Goal: Book appointment/travel/reservation

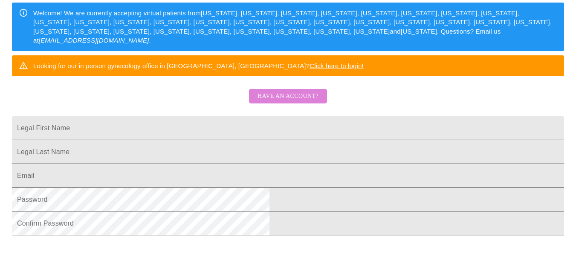
click at [295, 102] on span "Have an account?" at bounding box center [287, 96] width 61 height 11
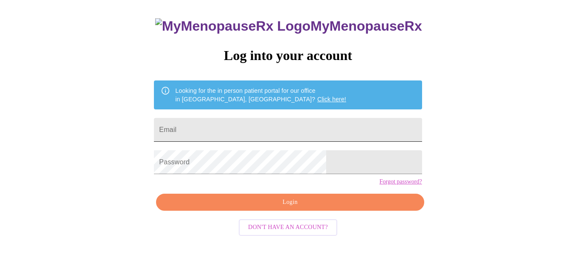
type input "sharon@tongatea.com"
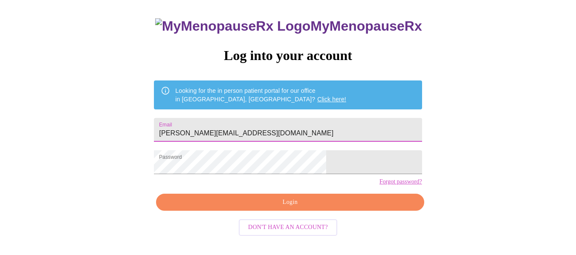
click at [296, 208] on span "Login" at bounding box center [290, 202] width 248 height 11
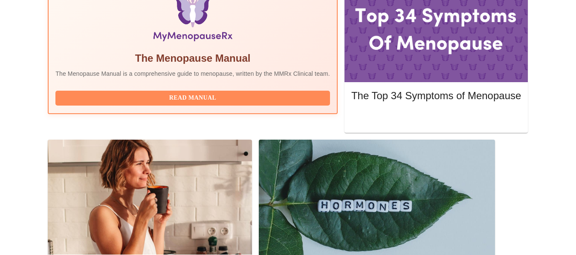
scroll to position [263, 0]
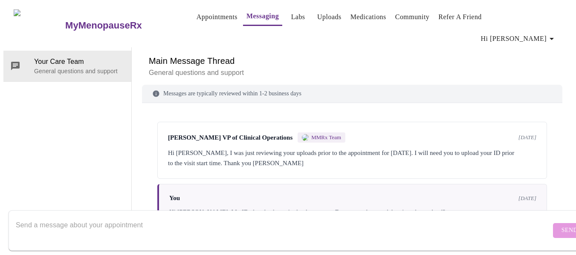
click at [8, 18] on div at bounding box center [4, 127] width 9 height 255
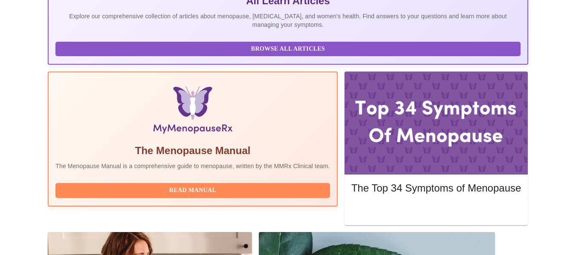
scroll to position [256, 0]
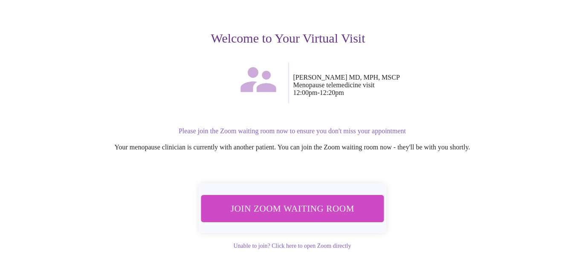
scroll to position [101, 0]
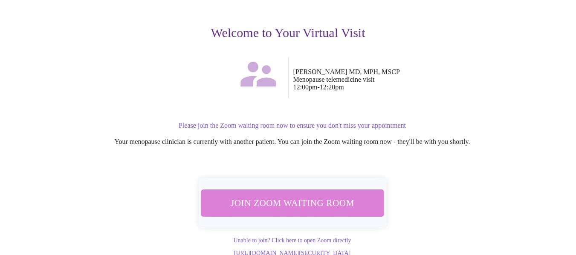
click at [314, 195] on span "Join Zoom Waiting Room" at bounding box center [292, 203] width 160 height 16
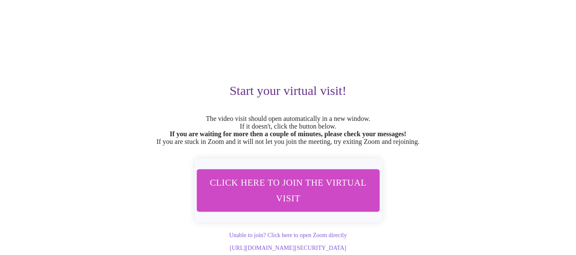
scroll to position [49, 0]
